Goal: Find contact information: Obtain details needed to contact an individual or organization

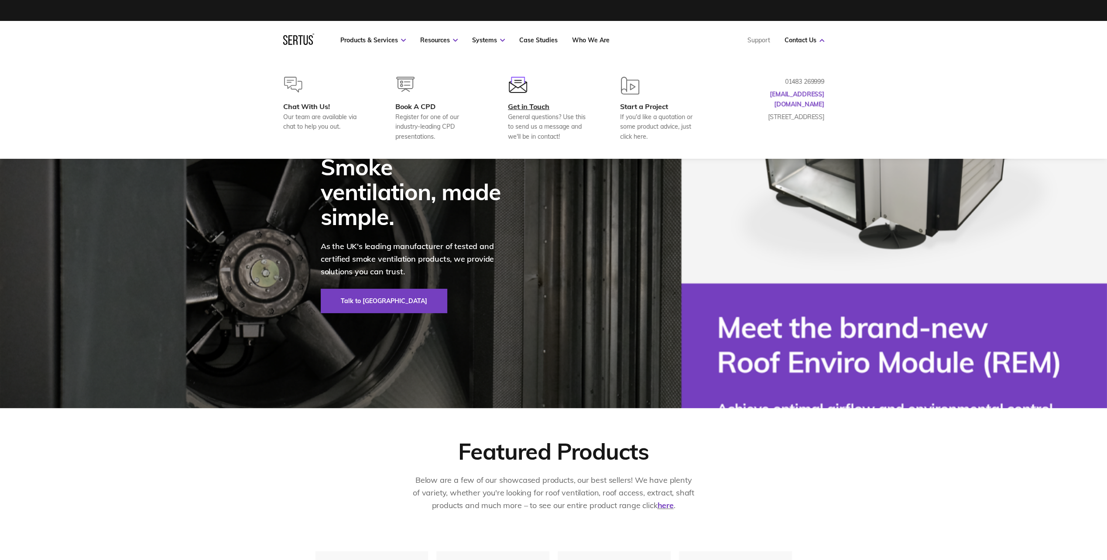
click at [549, 110] on div "Get in Touch" at bounding box center [550, 106] width 84 height 9
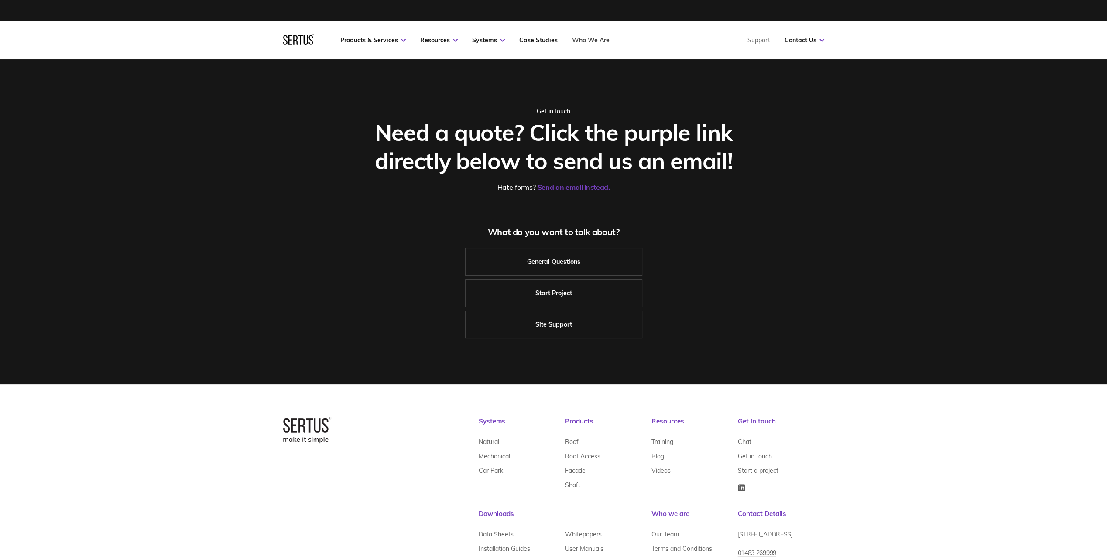
click at [594, 40] on link "Who We Are" at bounding box center [591, 40] width 38 height 8
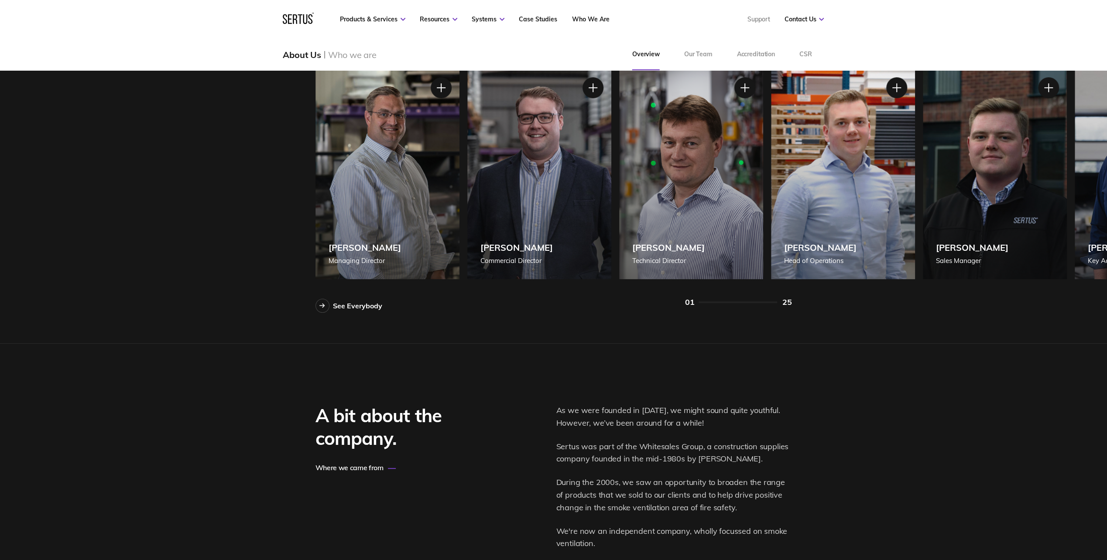
scroll to position [829, 0]
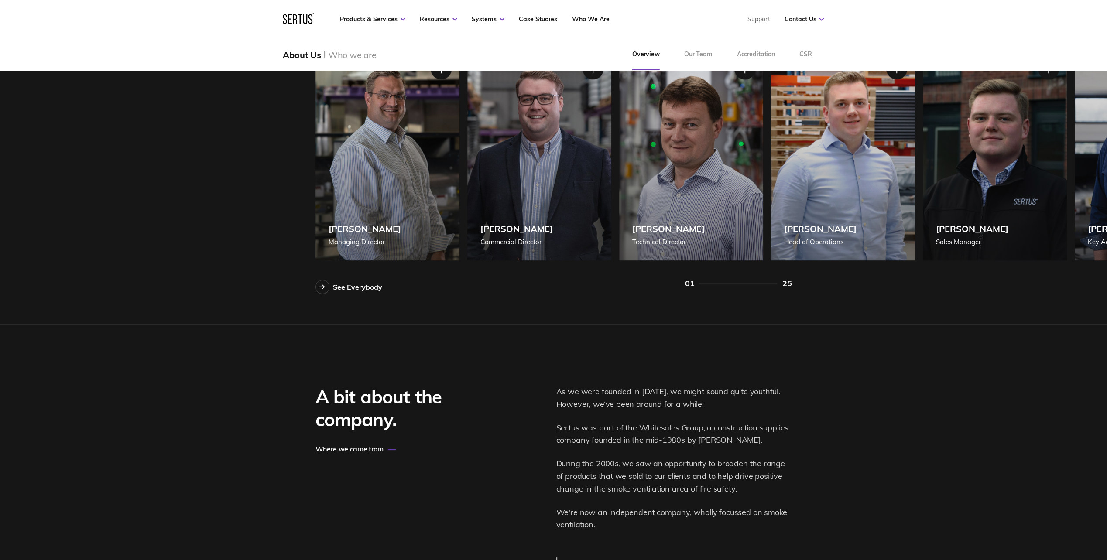
click at [673, 229] on div "[PERSON_NAME]" at bounding box center [668, 228] width 72 height 11
click at [657, 239] on div "Technical Director" at bounding box center [668, 242] width 72 height 10
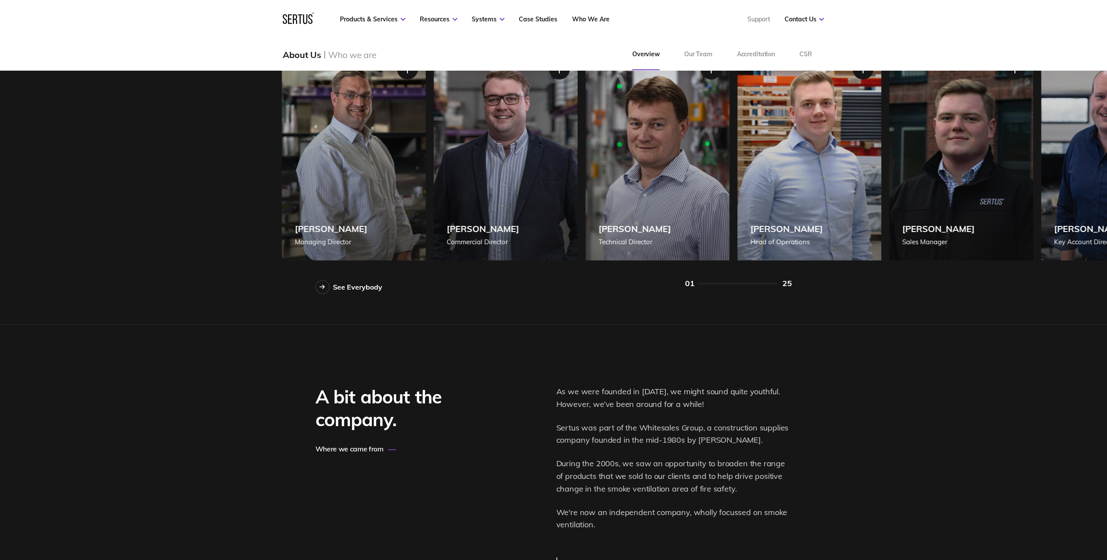
click at [629, 257] on div "[PERSON_NAME] Technical Director" at bounding box center [657, 155] width 144 height 212
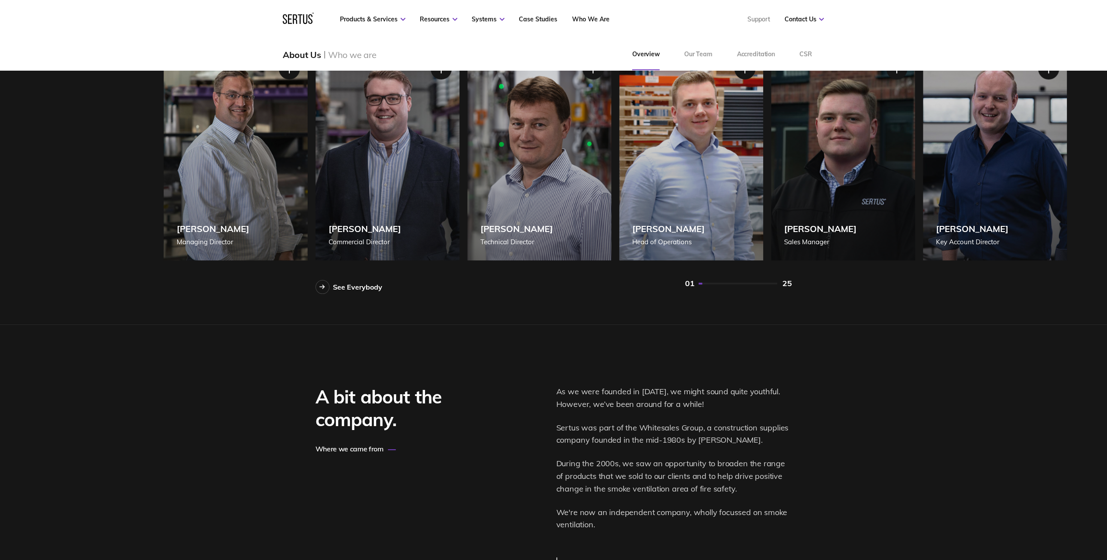
click at [589, 154] on div "[PERSON_NAME] Technical Director" at bounding box center [539, 155] width 144 height 212
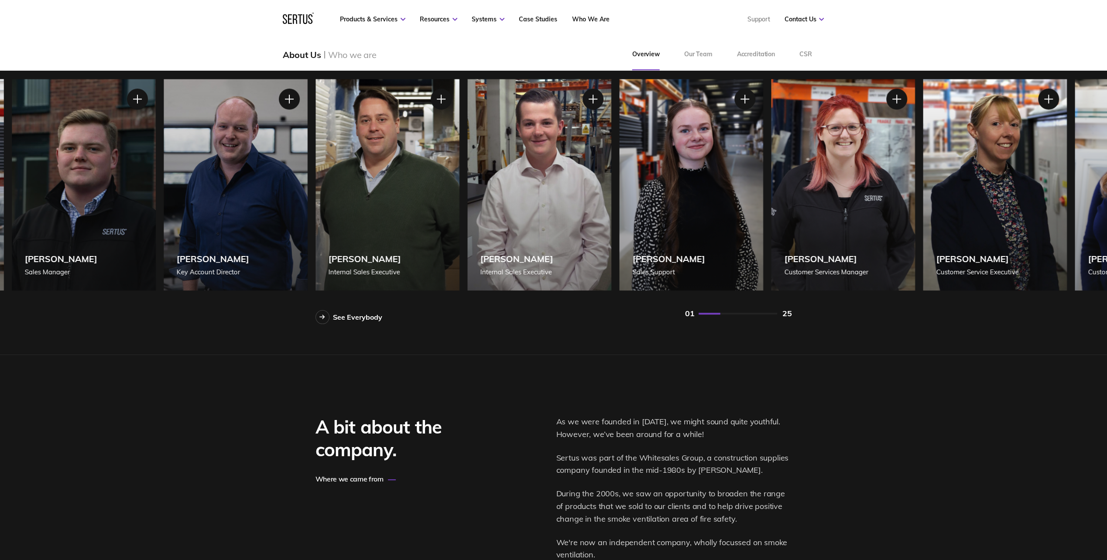
scroll to position [785, 0]
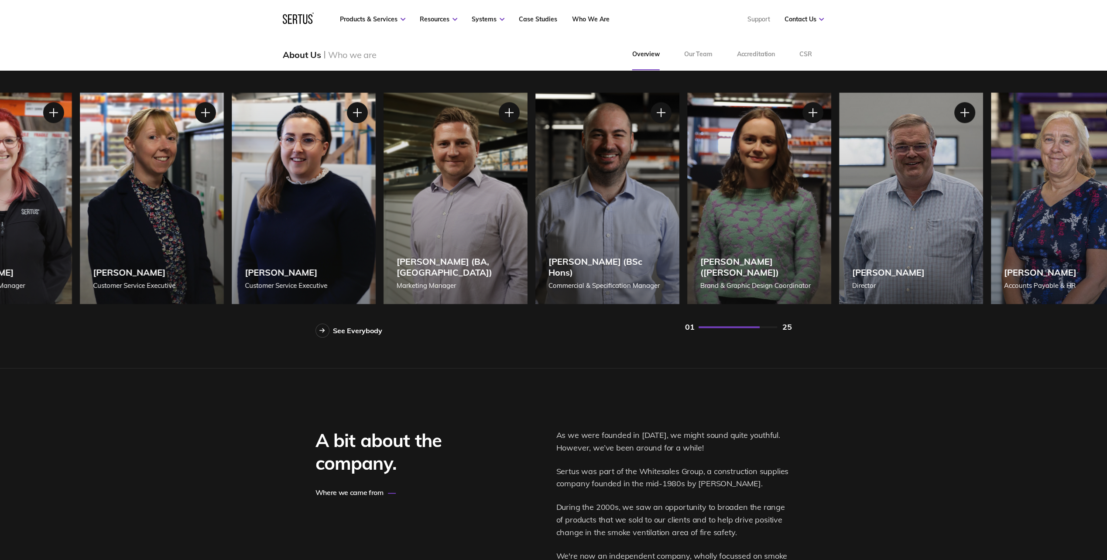
click at [830, 167] on div "[PERSON_NAME] ([PERSON_NAME]) Brand & Graphic Design Coordinator" at bounding box center [759, 198] width 144 height 212
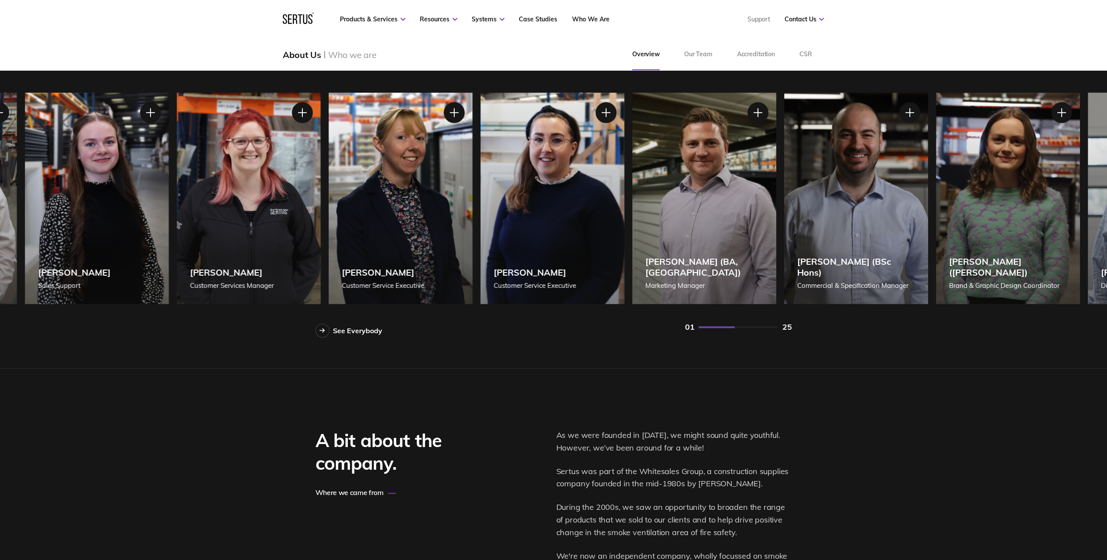
click at [472, 150] on div "[PERSON_NAME] Customer Service Executive" at bounding box center [400, 198] width 144 height 212
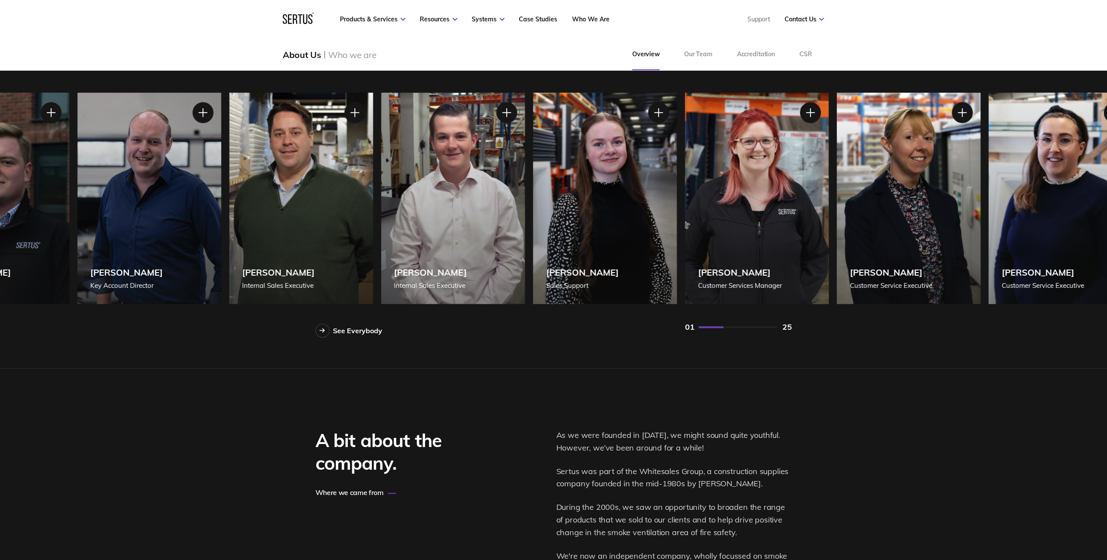
click at [525, 172] on div "[PERSON_NAME] Internal Sales Executive" at bounding box center [453, 198] width 144 height 212
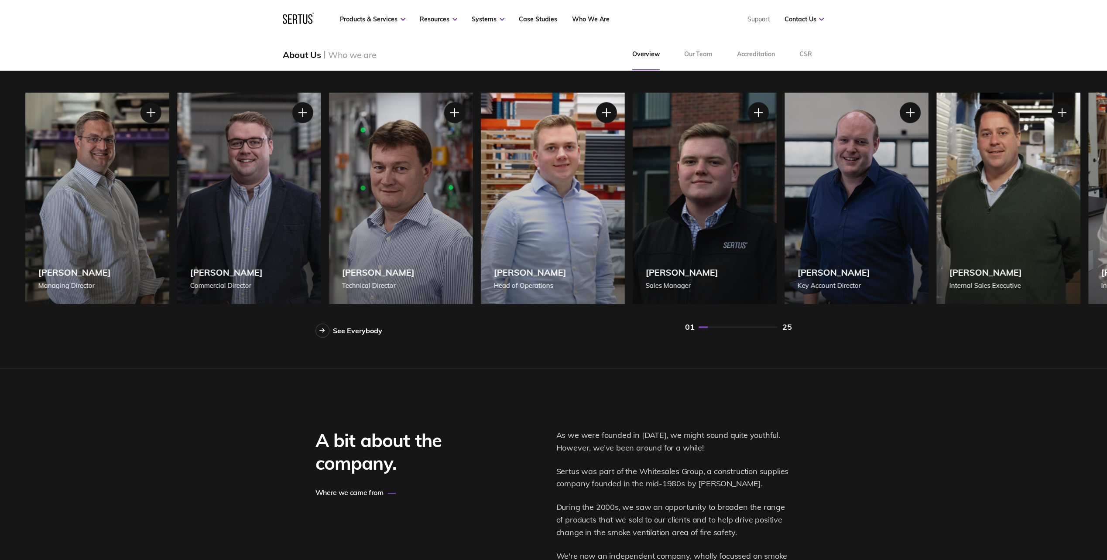
click at [776, 173] on div "[PERSON_NAME] Sales Manager" at bounding box center [704, 198] width 144 height 212
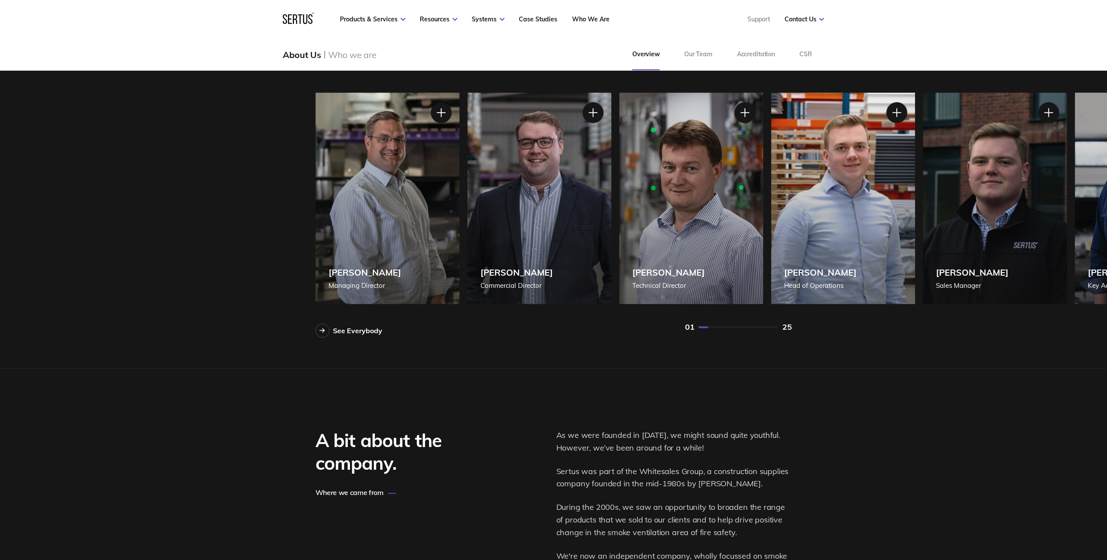
click at [792, 189] on div "[PERSON_NAME] Managing Director [PERSON_NAME] Managing Director [PERSON_NAME], …" at bounding box center [553, 198] width 476 height 212
